Goal: Transaction & Acquisition: Register for event/course

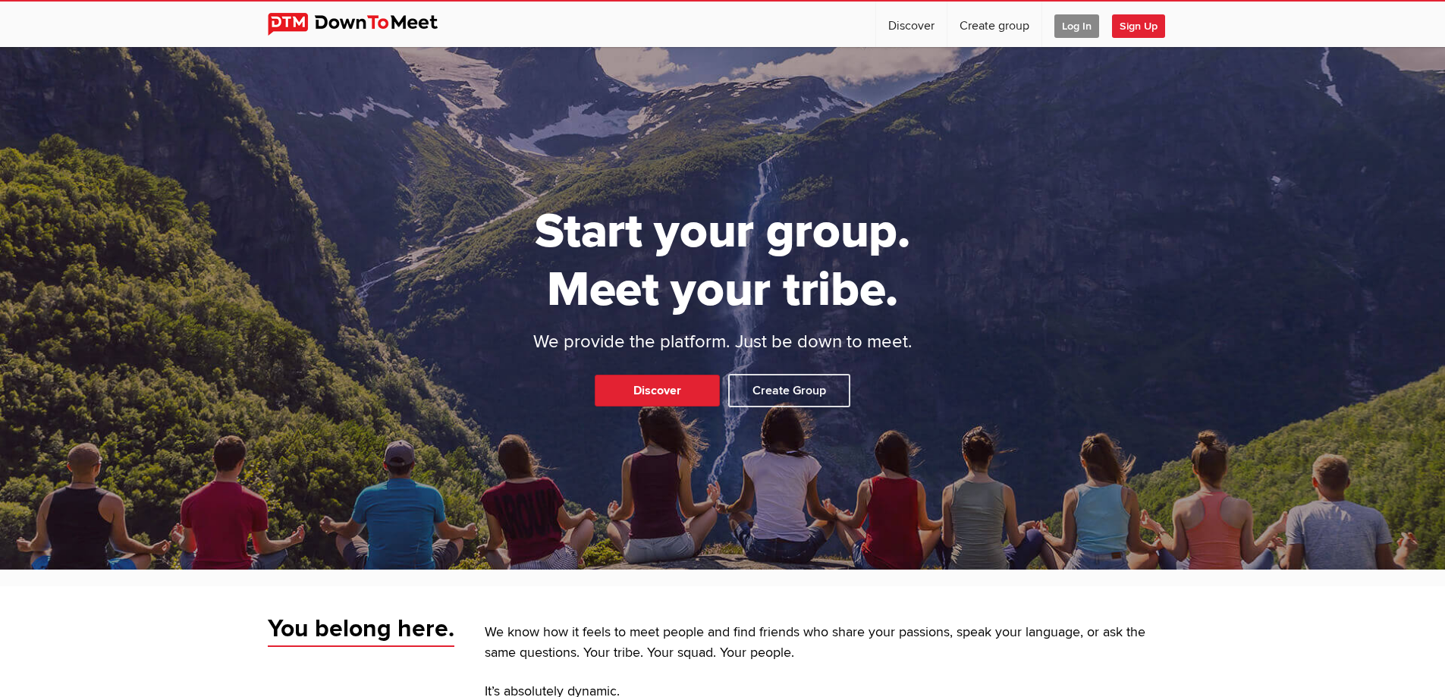
click at [1066, 24] on span "Log In" at bounding box center [1076, 26] width 45 height 24
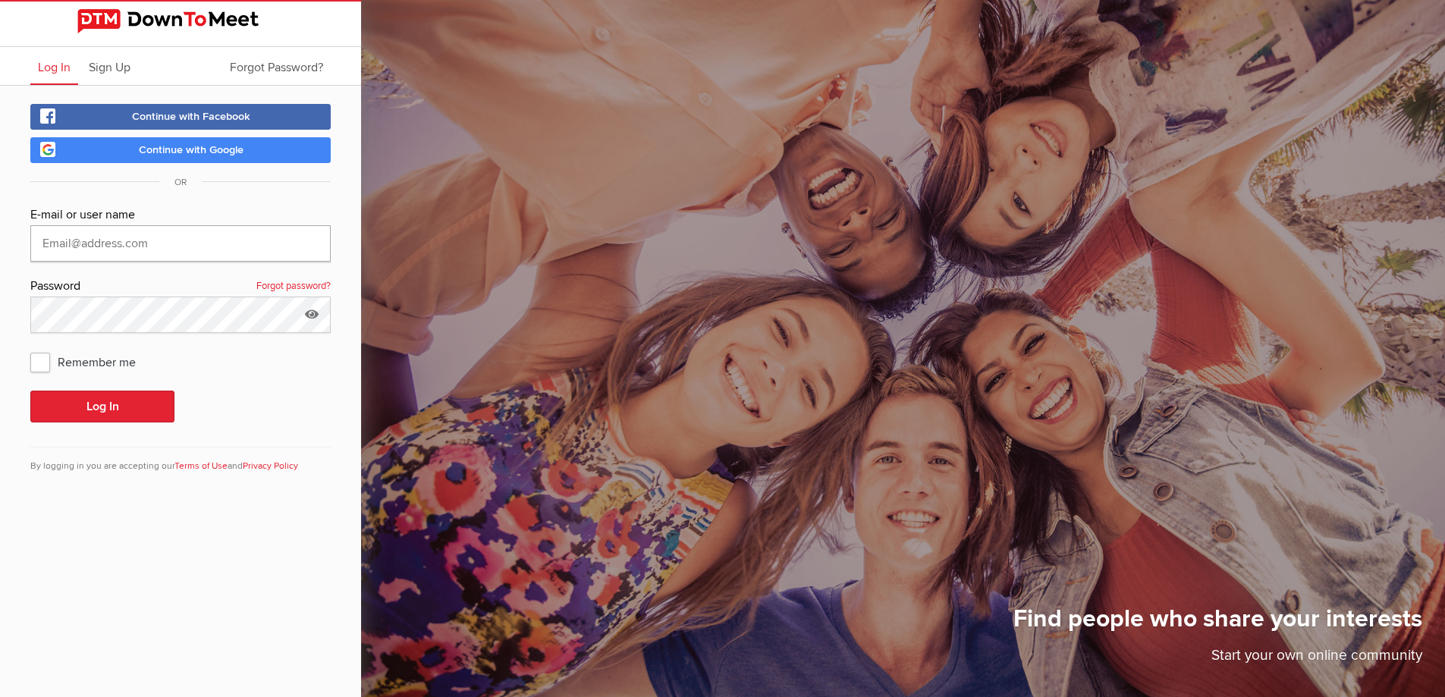
type input "[PERSON_NAME][EMAIL_ADDRESS][DOMAIN_NAME]"
click at [99, 412] on button "Log In" at bounding box center [102, 407] width 144 height 32
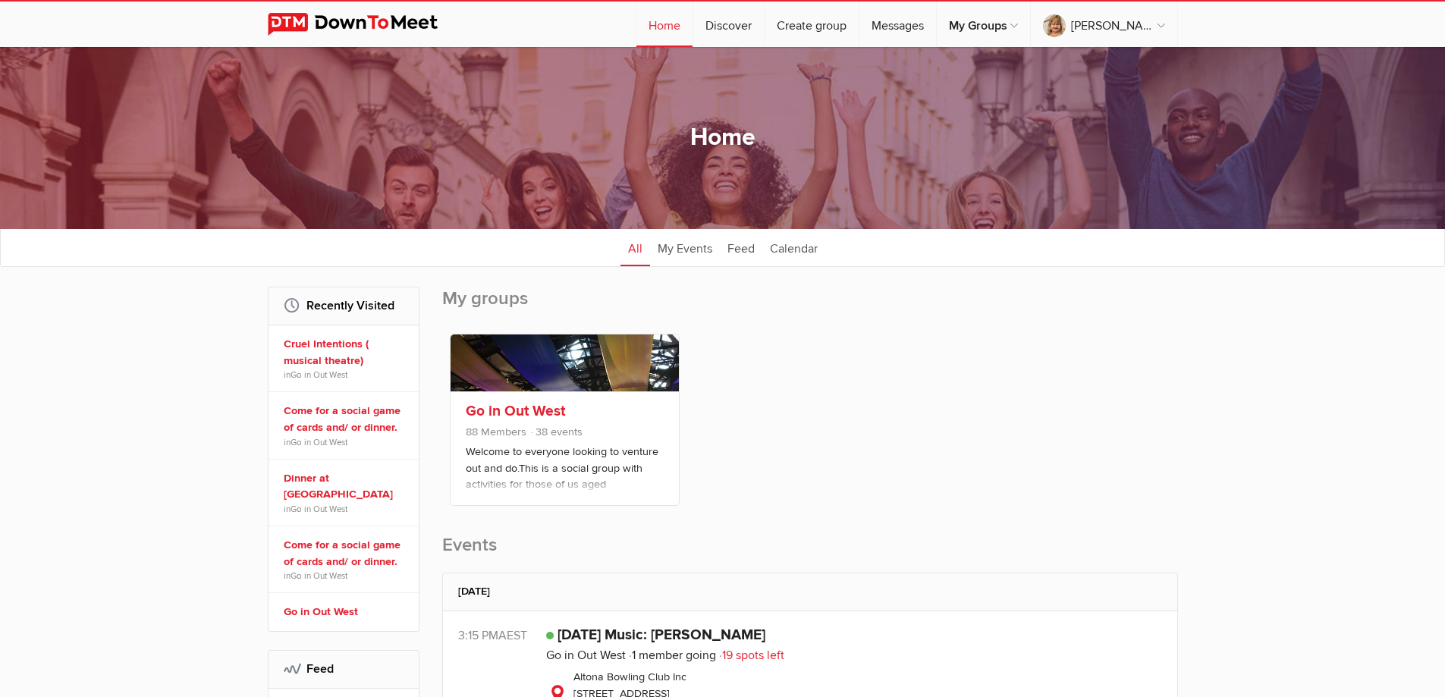
click at [540, 451] on p "Welcome to everyone looking to venture out and do.This is a social group with a…" at bounding box center [565, 482] width 198 height 76
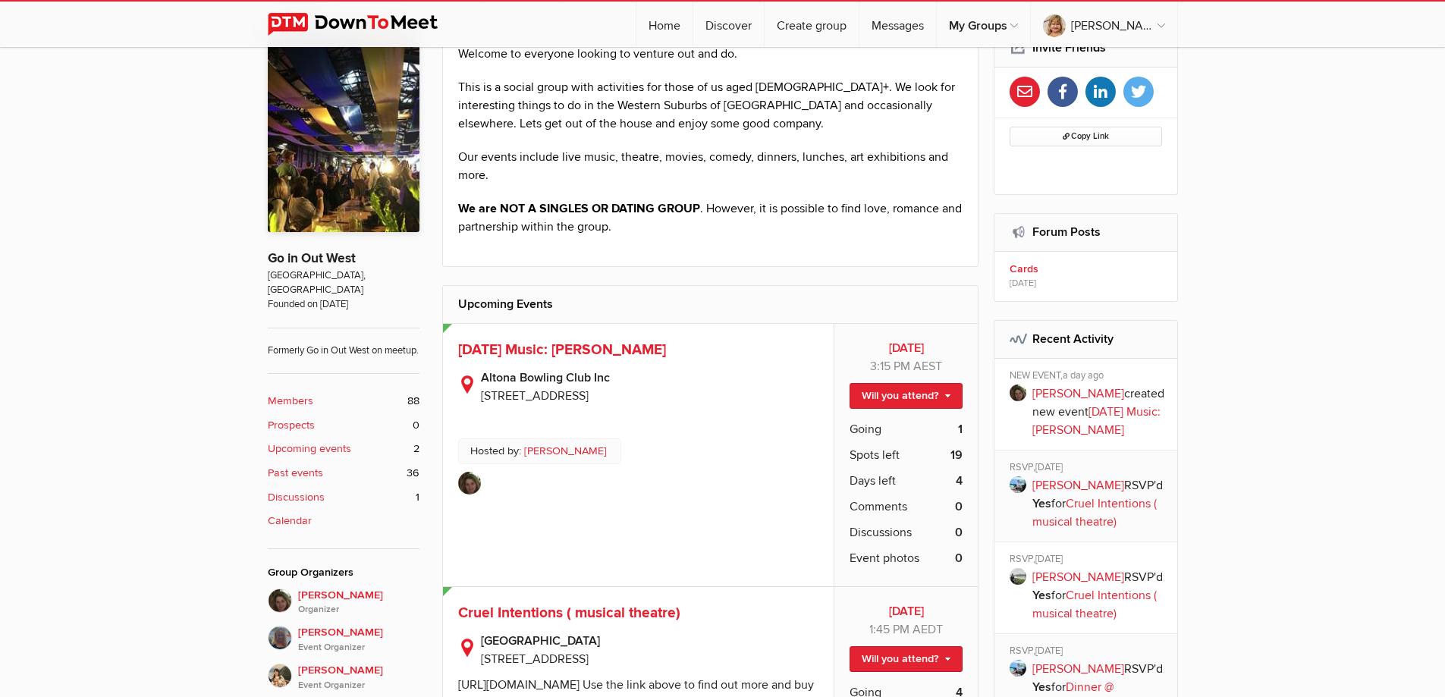
scroll to position [531, 0]
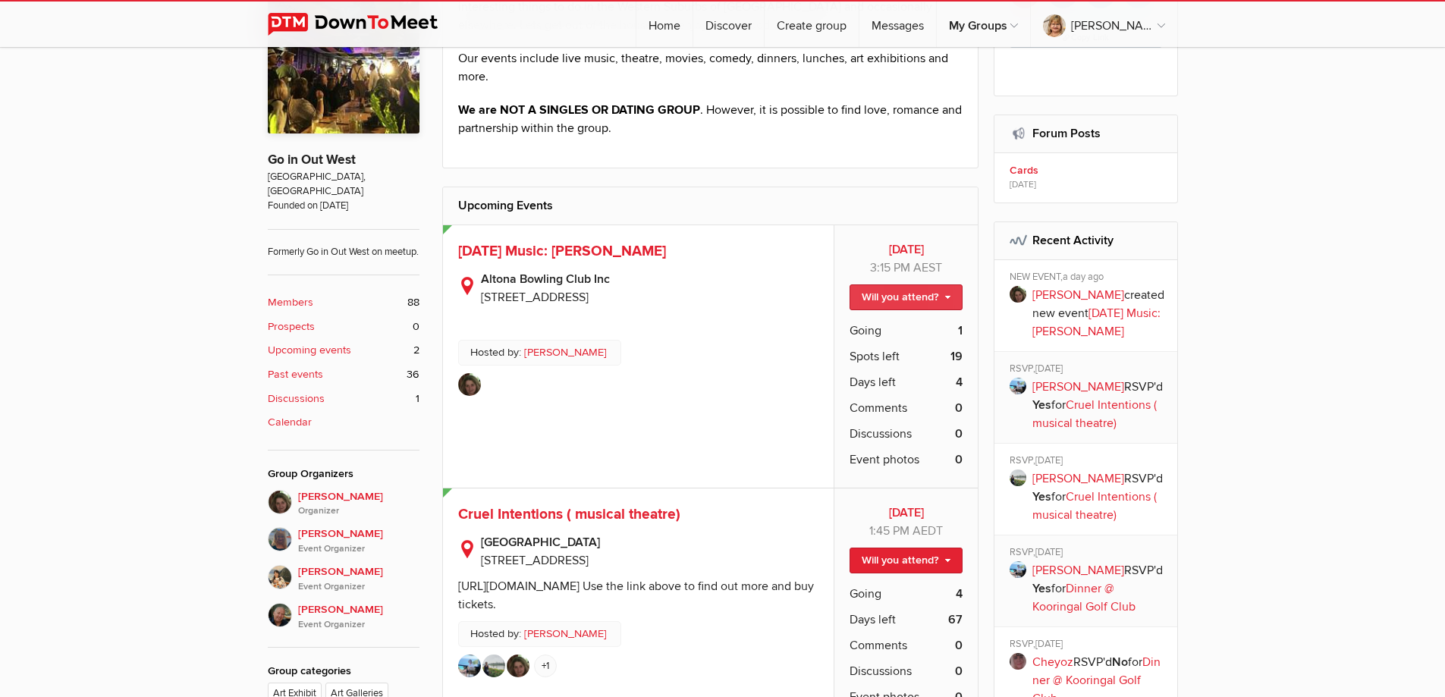
click at [912, 294] on link "Will you attend?" at bounding box center [906, 297] width 113 height 26
click at [872, 325] on link "I'm going" at bounding box center [893, 330] width 137 height 23
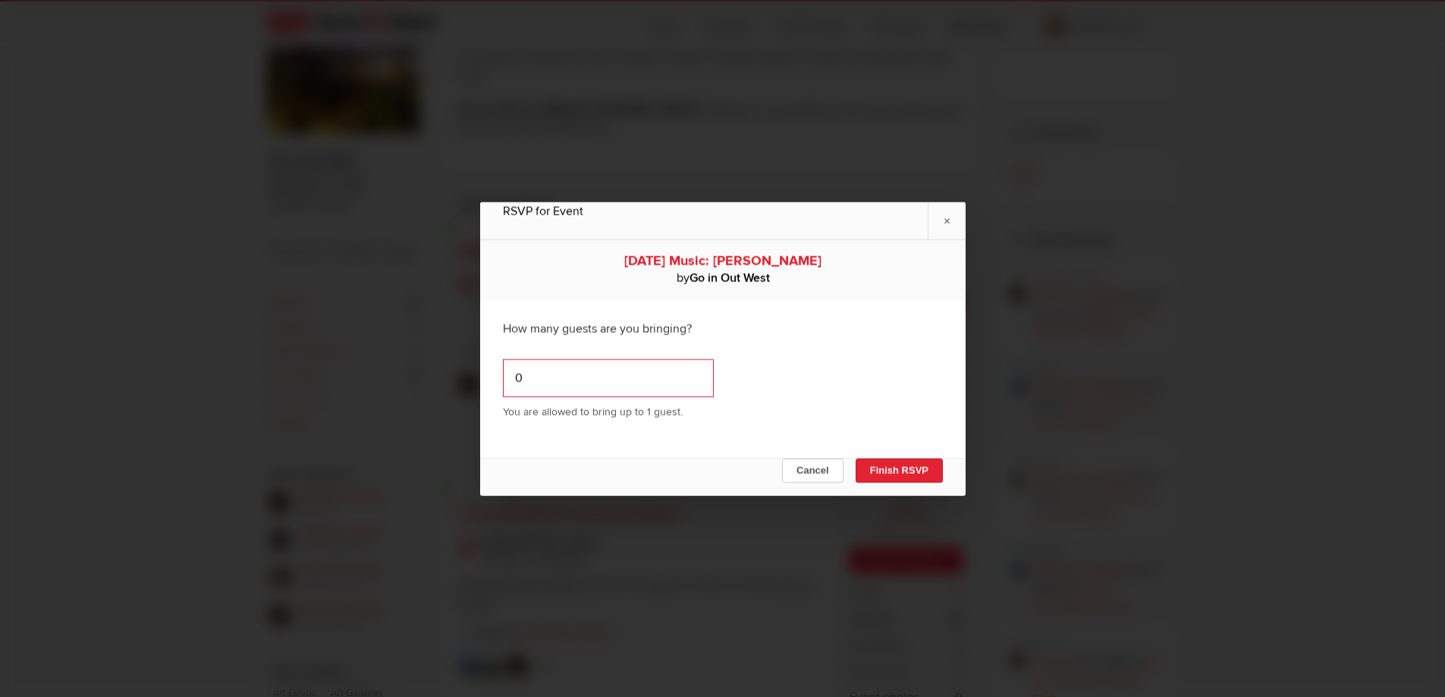
drag, startPoint x: 602, startPoint y: 375, endPoint x: 587, endPoint y: 375, distance: 15.2
click at [587, 375] on input "0" at bounding box center [608, 378] width 211 height 38
type input "1"
click at [691, 375] on input "1" at bounding box center [608, 378] width 211 height 38
click at [912, 462] on button "Finish RSVP" at bounding box center [898, 470] width 87 height 24
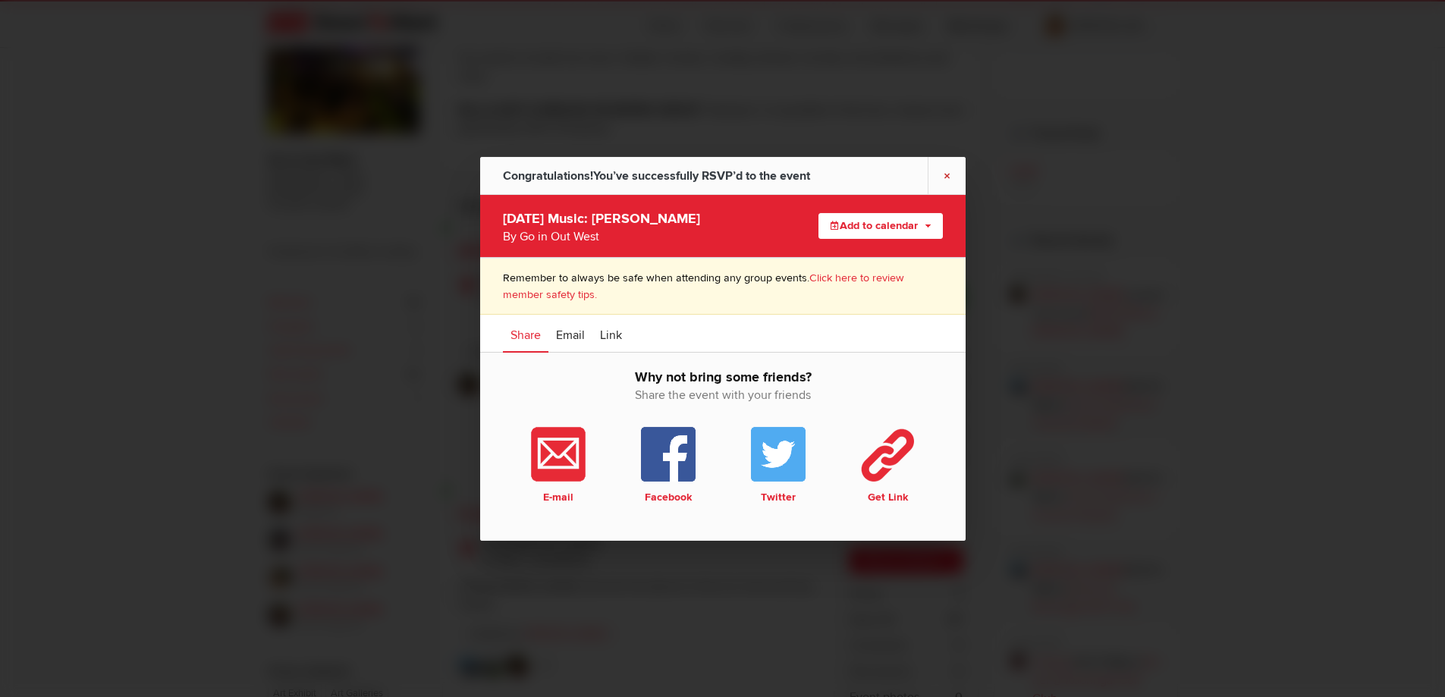
click at [942, 178] on link "×" at bounding box center [947, 174] width 38 height 37
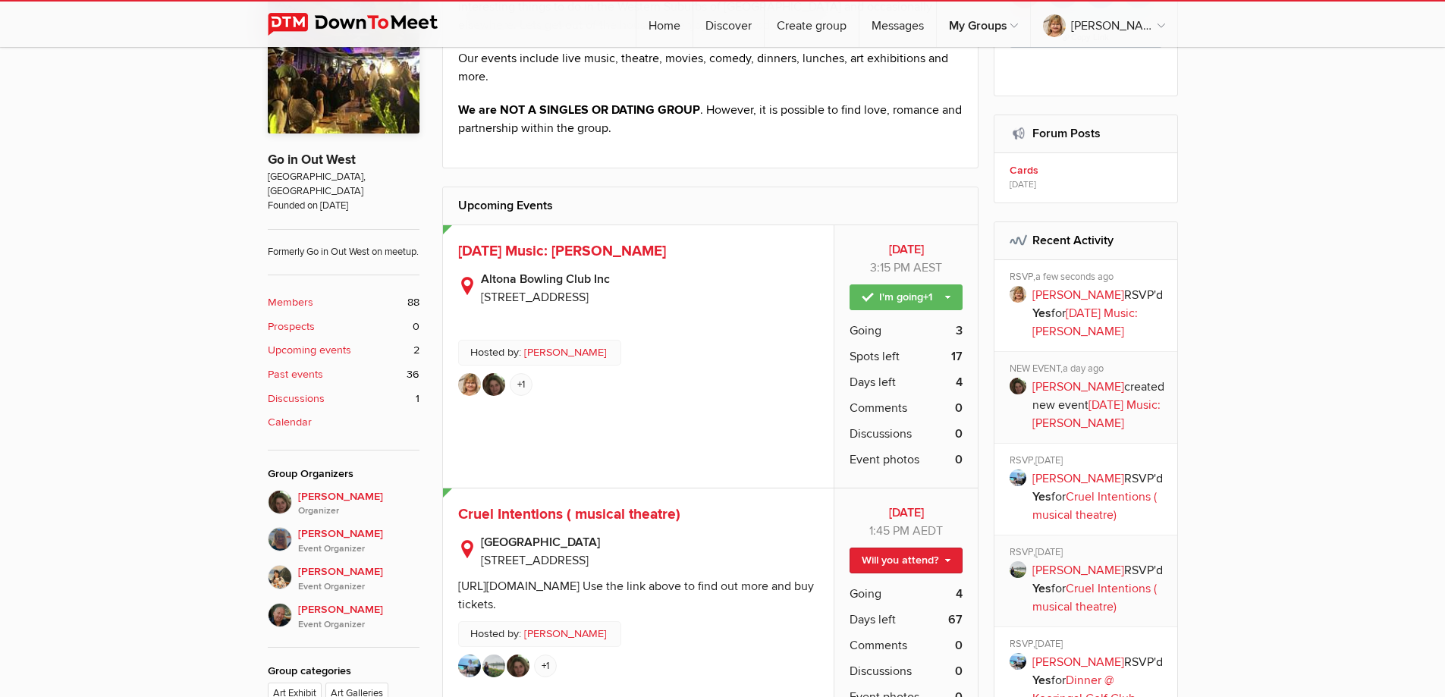
click at [680, 410] on div "[DATE] [DATE] 3:15 PM AEST Public event Anyone who has access to the group can …" at bounding box center [638, 356] width 391 height 262
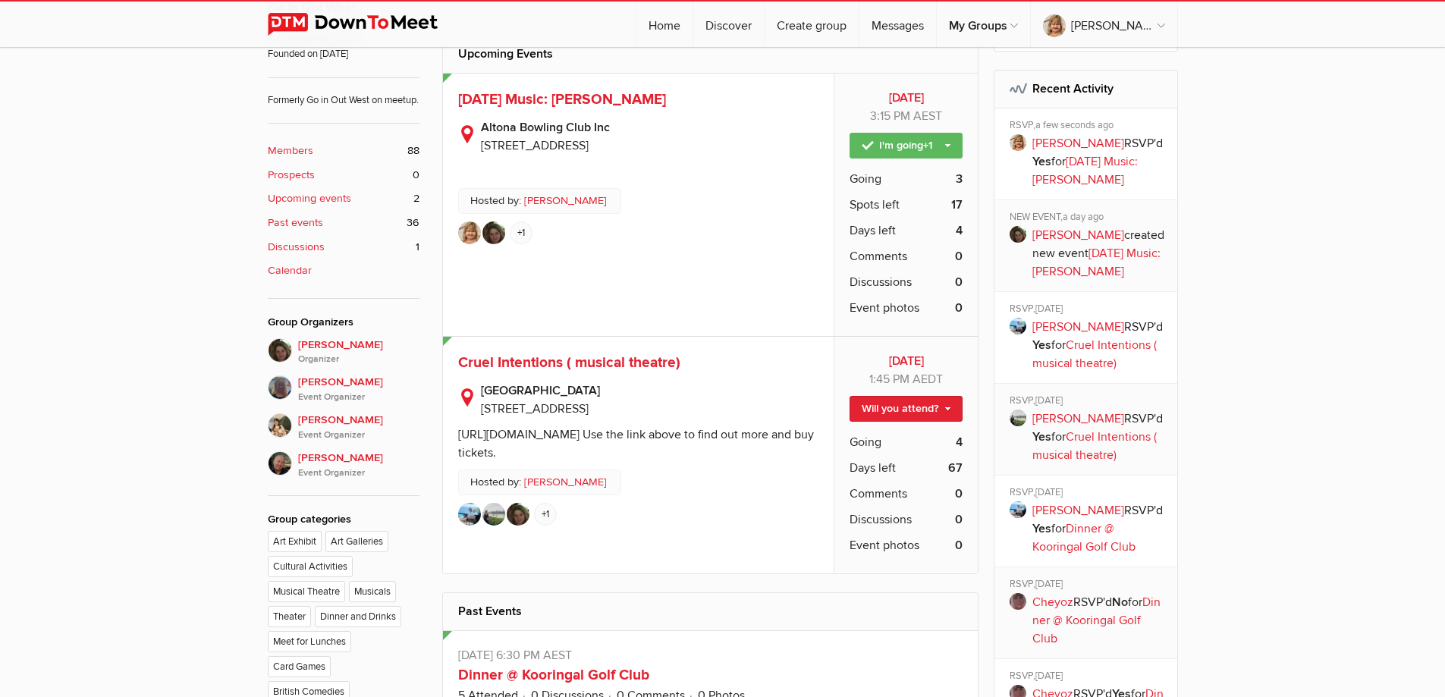
scroll to position [759, 0]
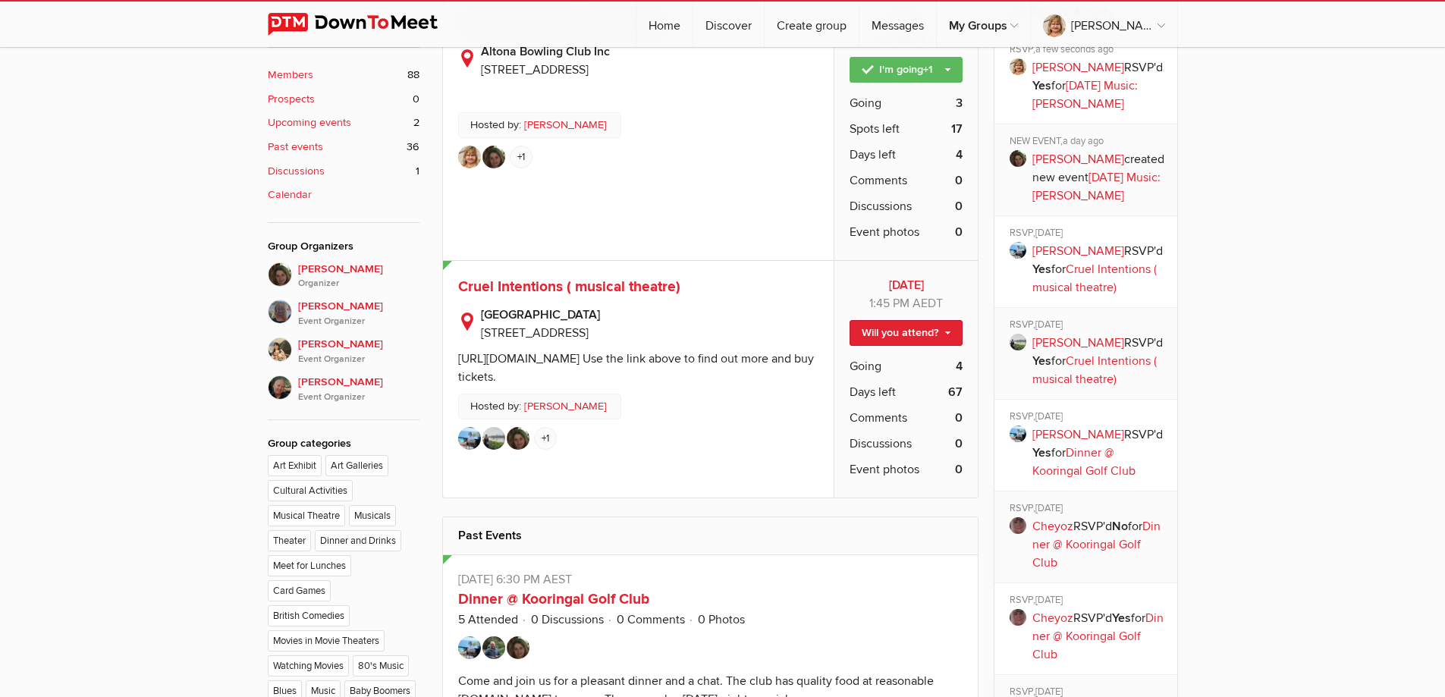
click at [737, 427] on ul "+1" at bounding box center [638, 441] width 361 height 28
click at [536, 288] on span "Cruel Intentions ( musical theatre)" at bounding box center [569, 287] width 222 height 18
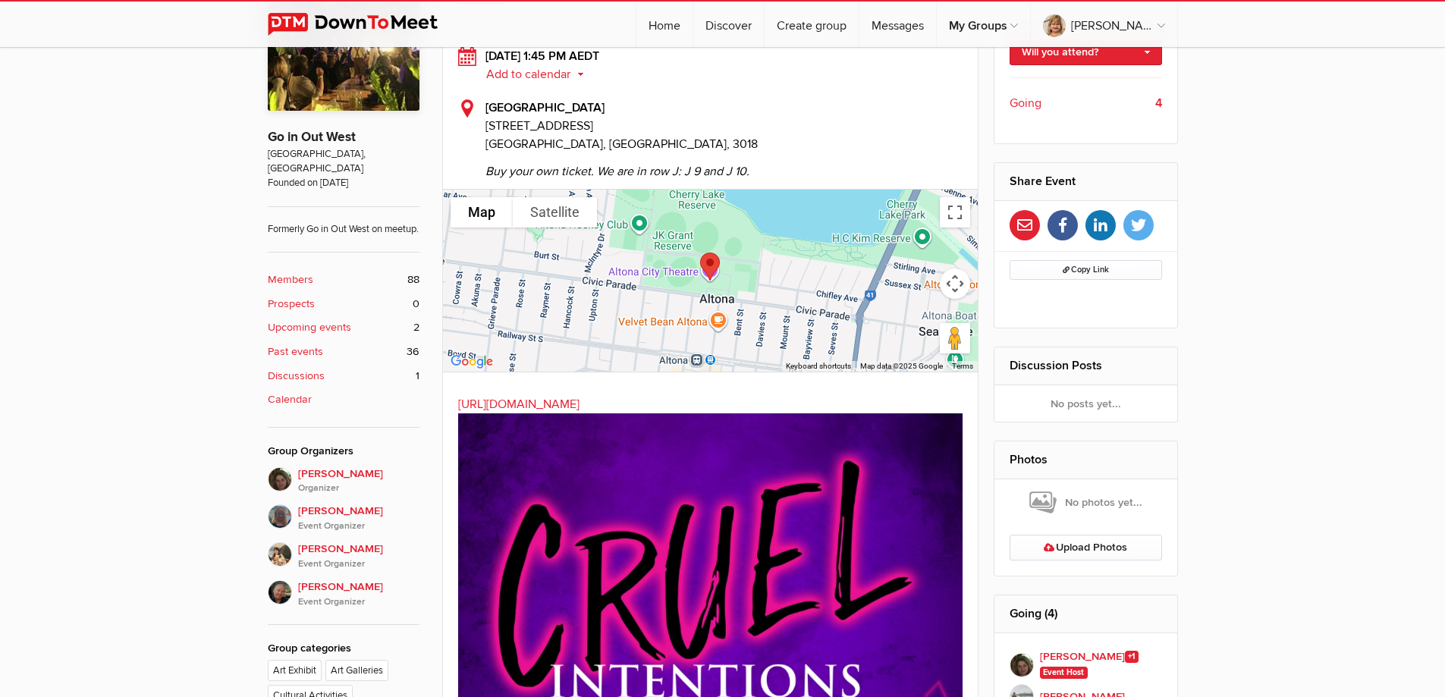
scroll to position [455, 0]
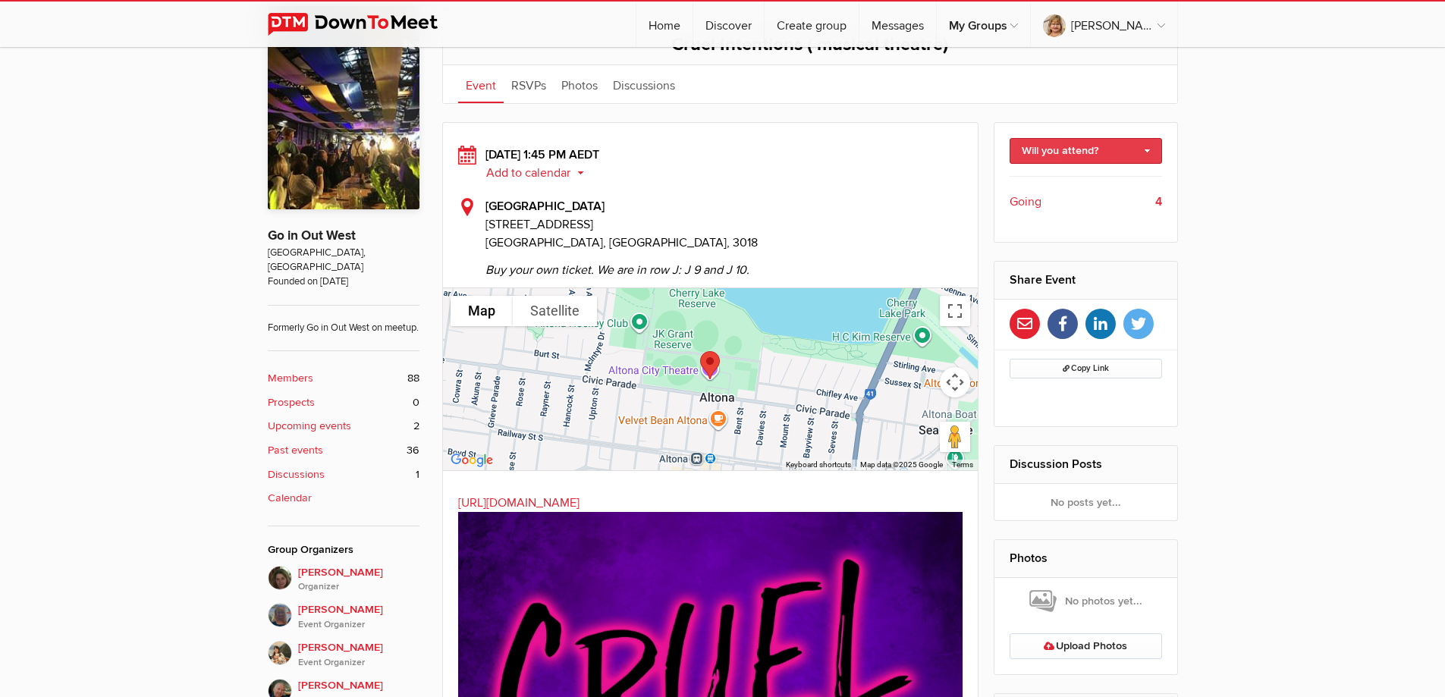
click at [1101, 149] on link "Will you attend?" at bounding box center [1086, 151] width 152 height 26
click at [1067, 182] on link "I'm going" at bounding box center [1085, 183] width 151 height 23
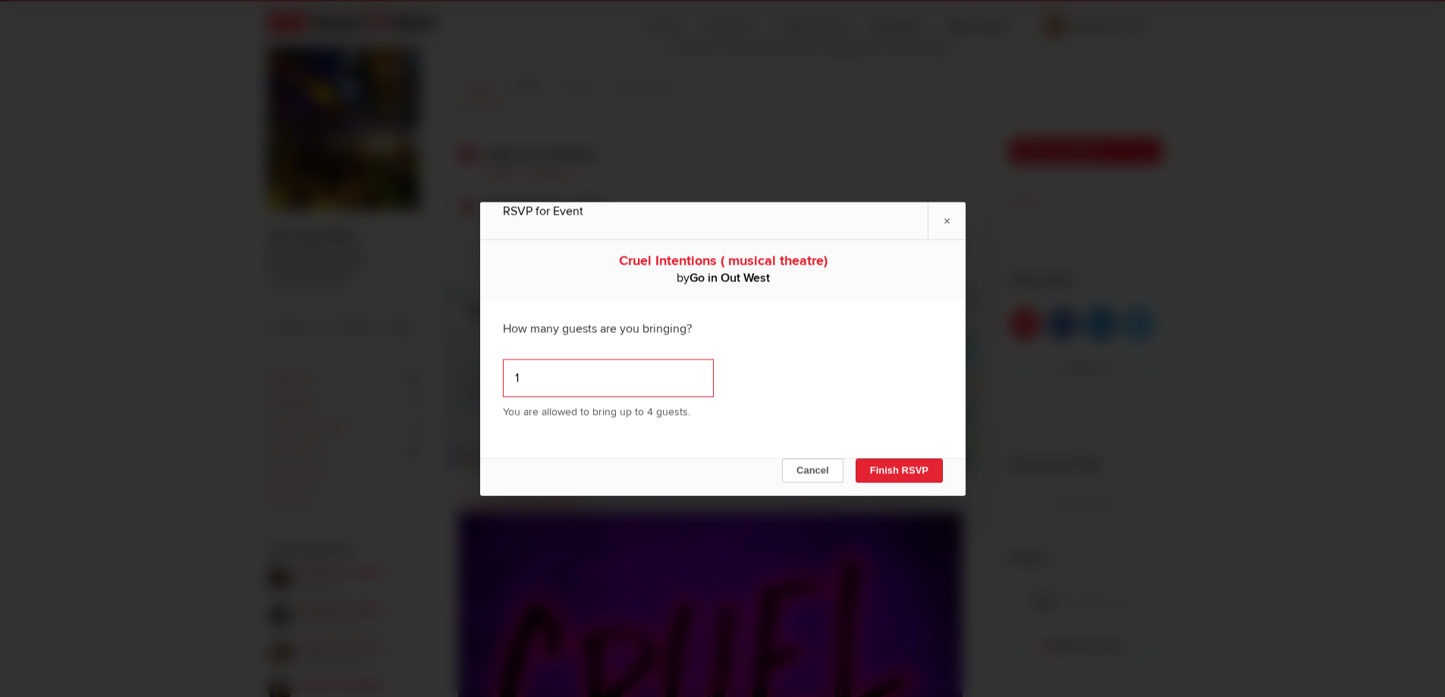
type input "1"
click at [687, 375] on input "1" at bounding box center [608, 378] width 211 height 38
click at [895, 468] on button "Finish RSVP" at bounding box center [898, 470] width 87 height 24
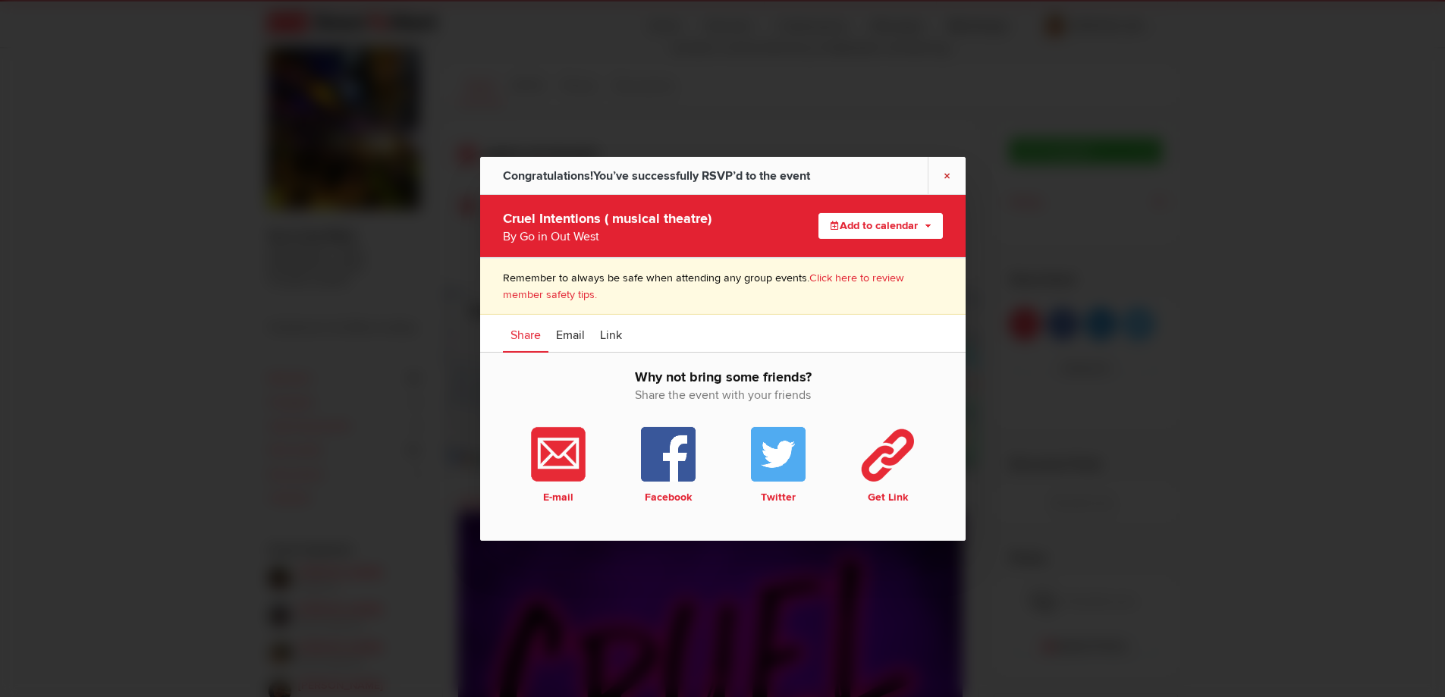
click at [943, 185] on link "×" at bounding box center [947, 174] width 38 height 37
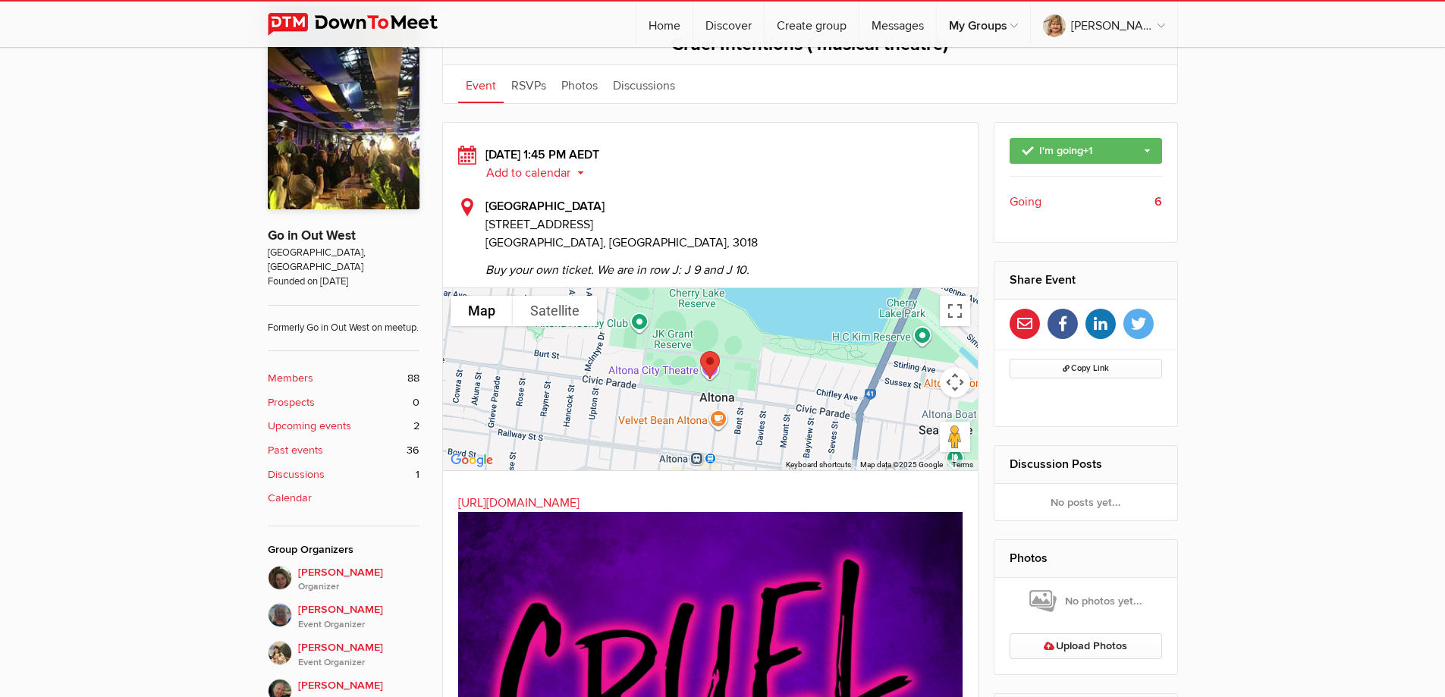
click at [1018, 202] on span "Going" at bounding box center [1026, 202] width 32 height 18
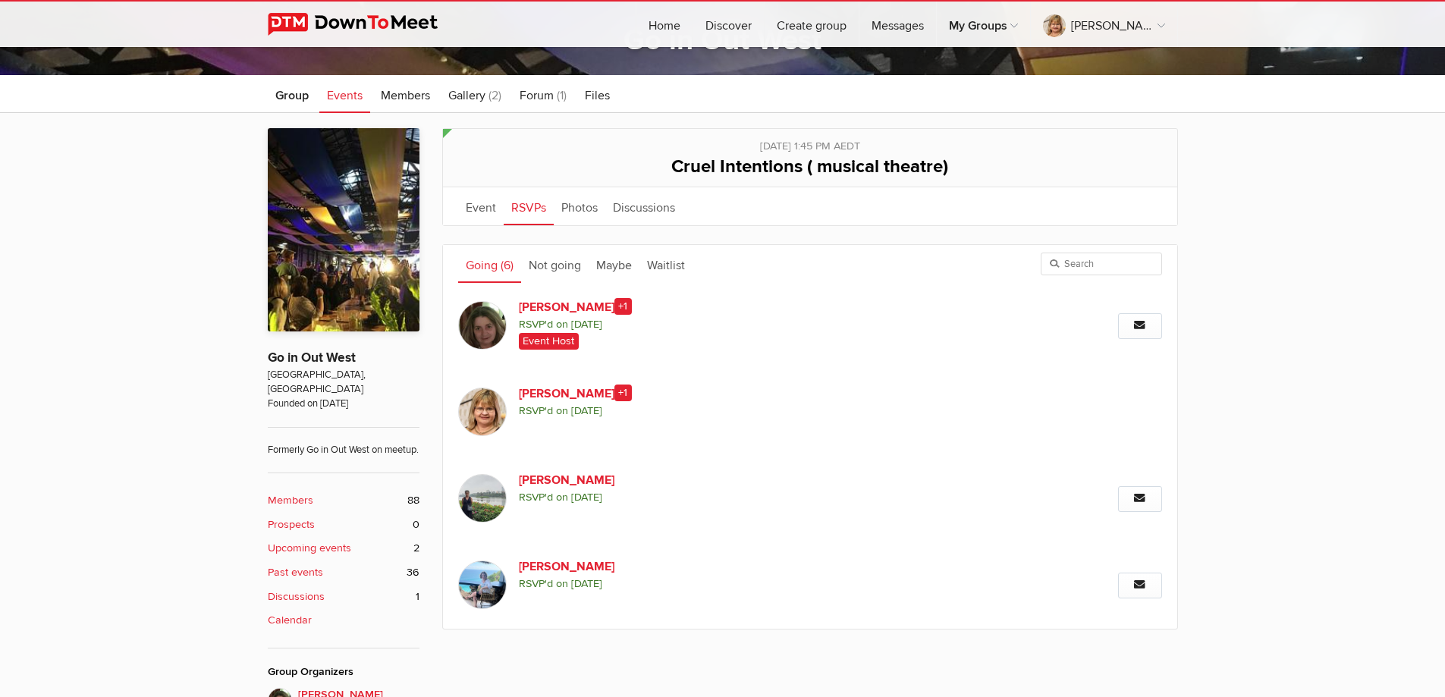
scroll to position [29, 0]
